Goal: Communication & Community: Connect with others

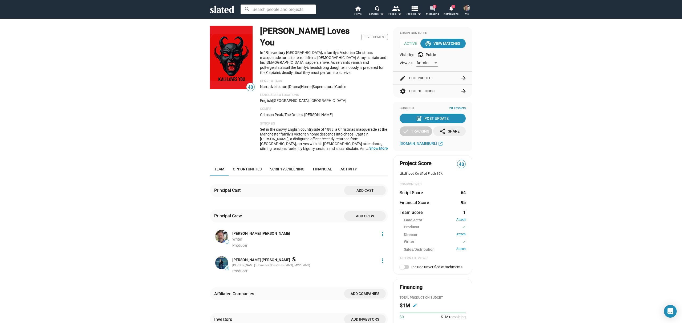
click at [432, 6] on mat-icon "forum" at bounding box center [432, 8] width 5 height 5
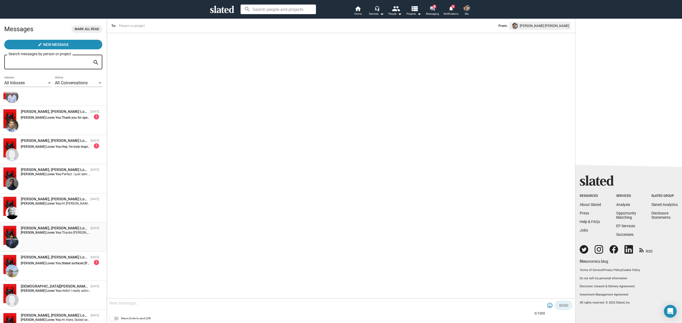
scroll to position [75, 0]
click at [63, 212] on div "[PERSON_NAME], [PERSON_NAME] Loves You [DATE] [PERSON_NAME] Loves You: Hi [PERS…" at bounding box center [53, 207] width 100 height 23
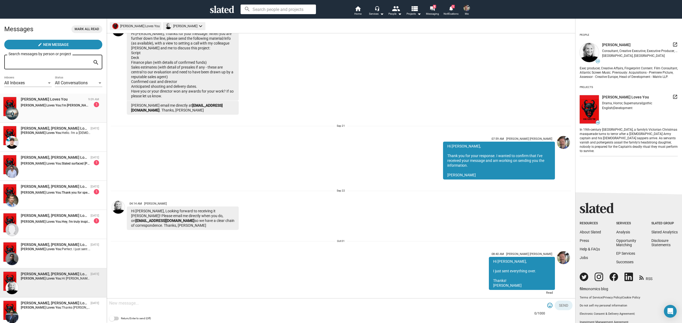
click at [44, 108] on div "[PERSON_NAME] Loves You 9:09 AM [PERSON_NAME] Loves You: I’m [PERSON_NAME], an …" at bounding box center [53, 108] width 100 height 23
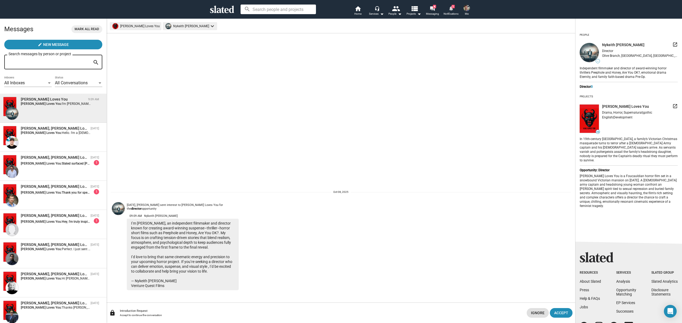
click at [452, 7] on span "1" at bounding box center [452, 6] width 3 height 3
